Goal: Information Seeking & Learning: Check status

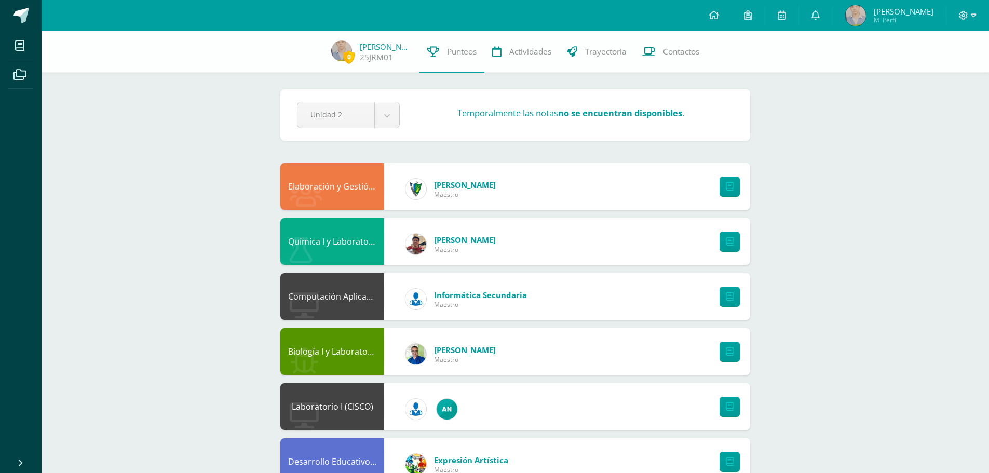
scroll to position [803, 0]
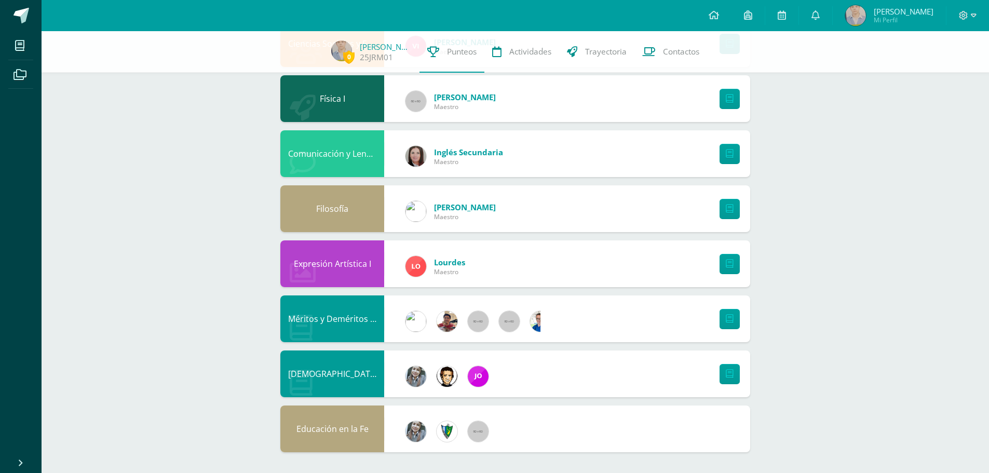
click at [890, 8] on span "[PERSON_NAME]" at bounding box center [903, 11] width 60 height 10
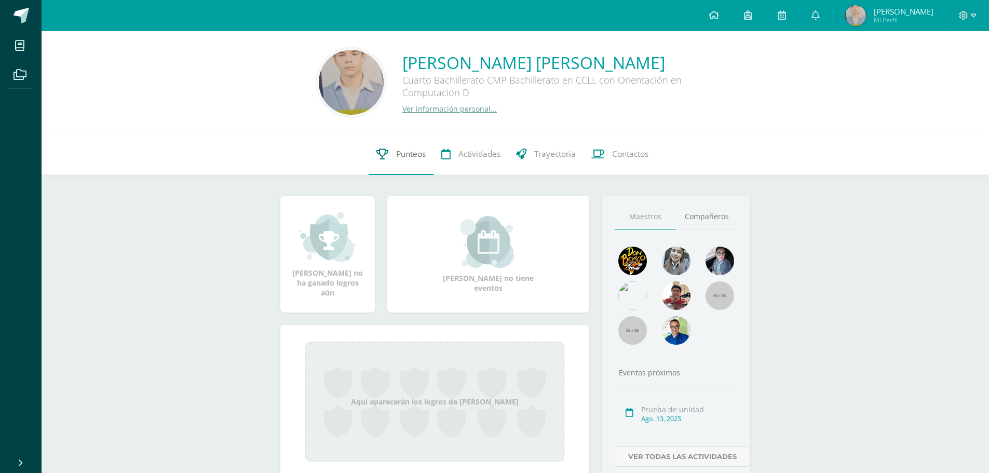
click at [406, 149] on span "Punteos" at bounding box center [411, 153] width 30 height 11
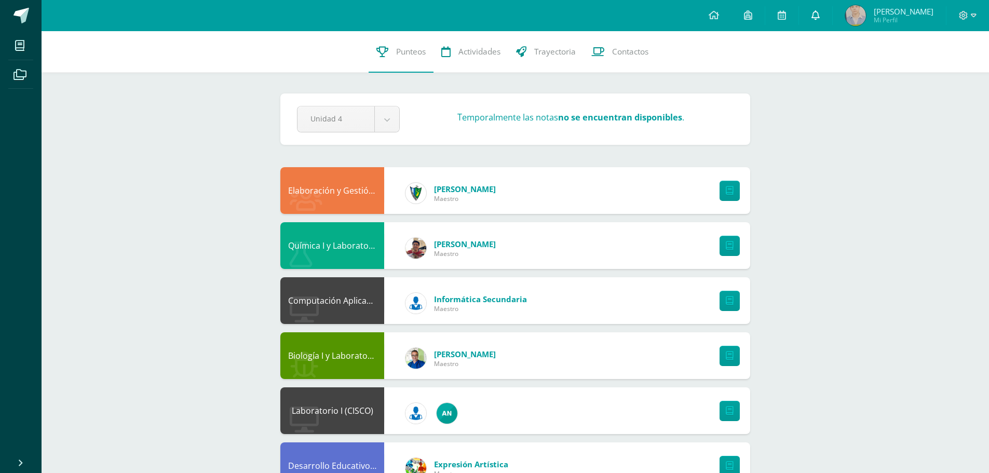
click at [807, 13] on link at bounding box center [815, 15] width 33 height 31
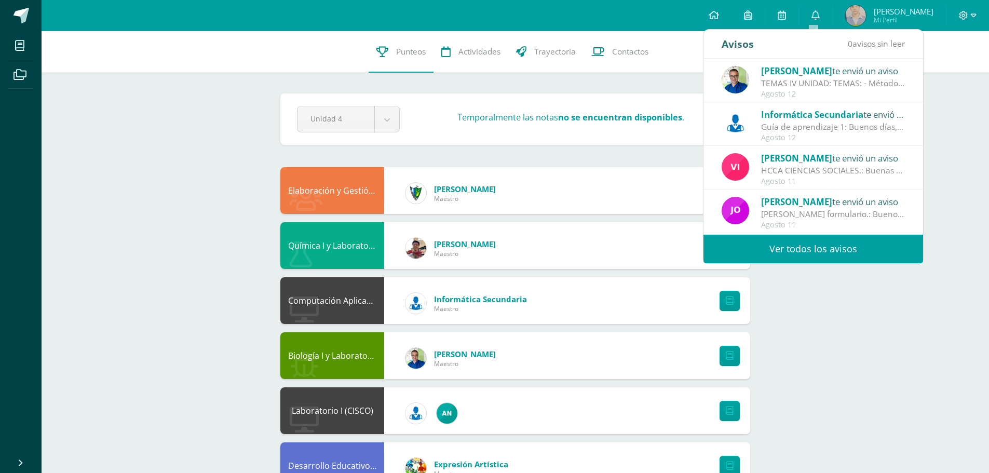
click at [839, 246] on link "Ver todos los avisos" at bounding box center [813, 249] width 220 height 29
